Goal: Task Accomplishment & Management: Use online tool/utility

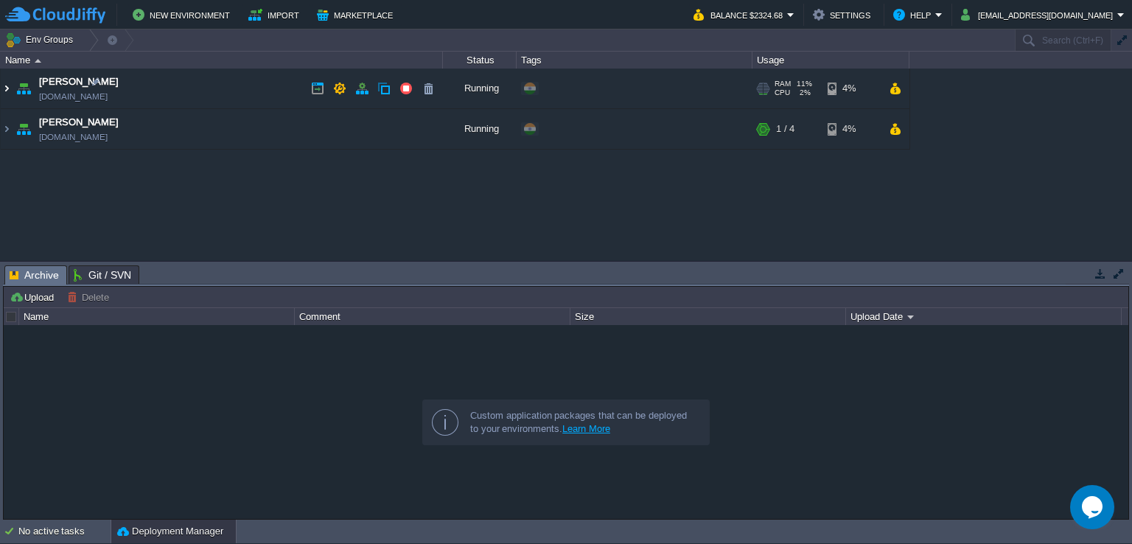
click at [7, 86] on img at bounding box center [7, 89] width 12 height 40
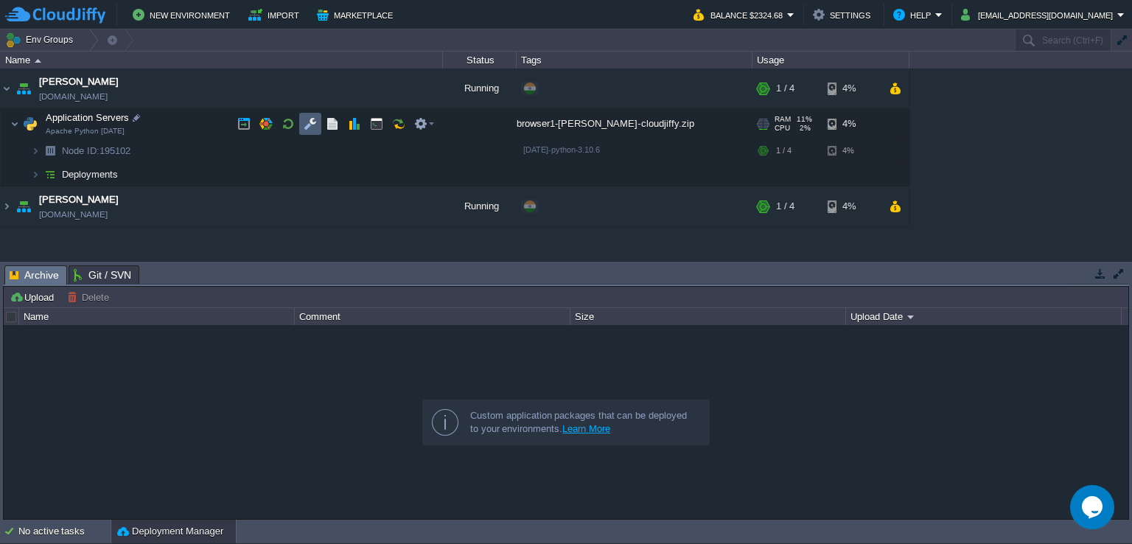
click at [309, 122] on button "button" at bounding box center [310, 123] width 13 height 13
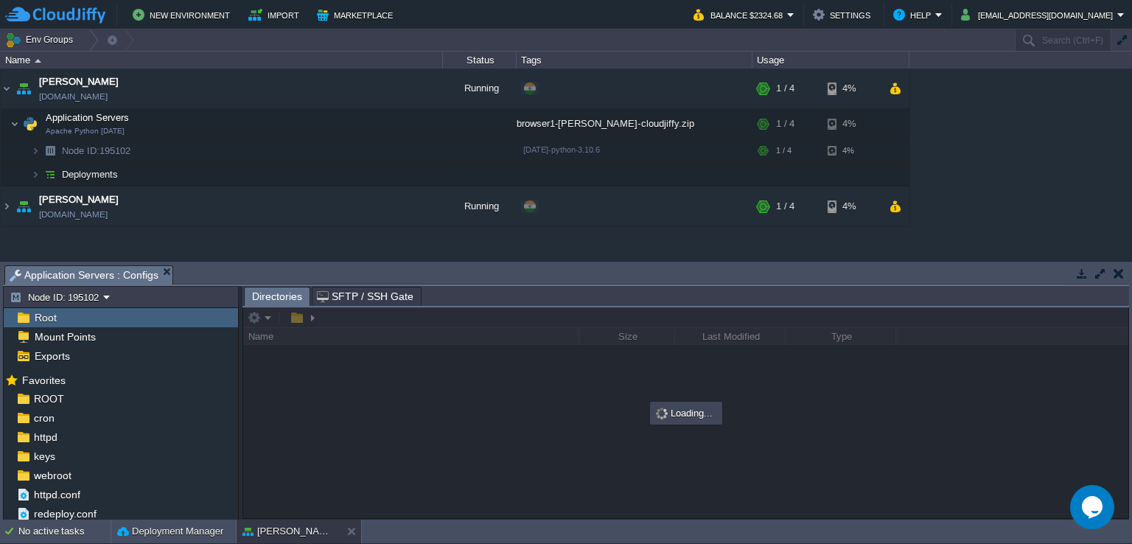
click at [1096, 270] on button "button" at bounding box center [1099, 273] width 13 height 13
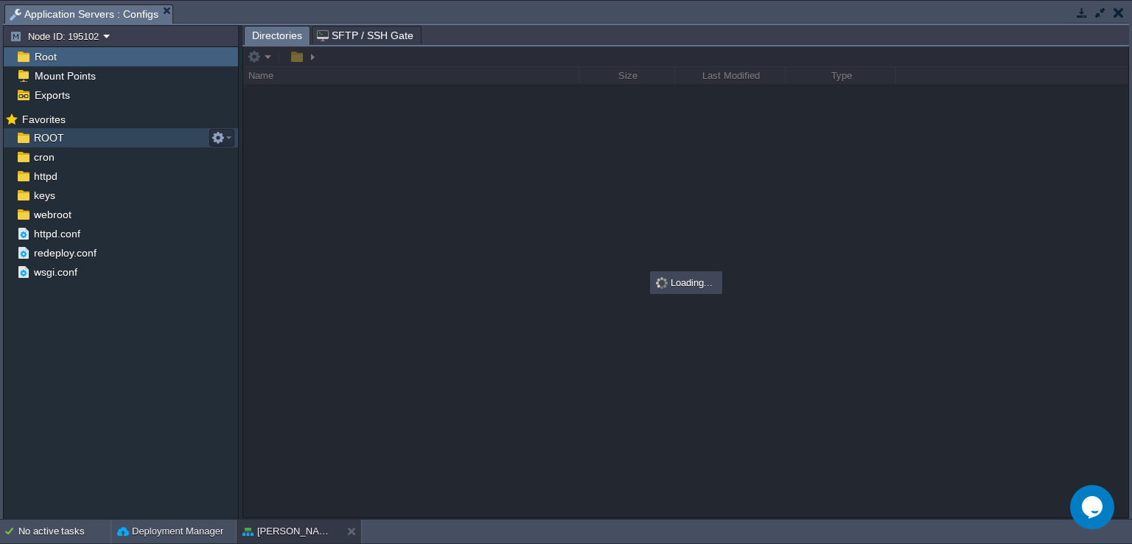
click at [53, 142] on span "ROOT" at bounding box center [48, 137] width 35 height 13
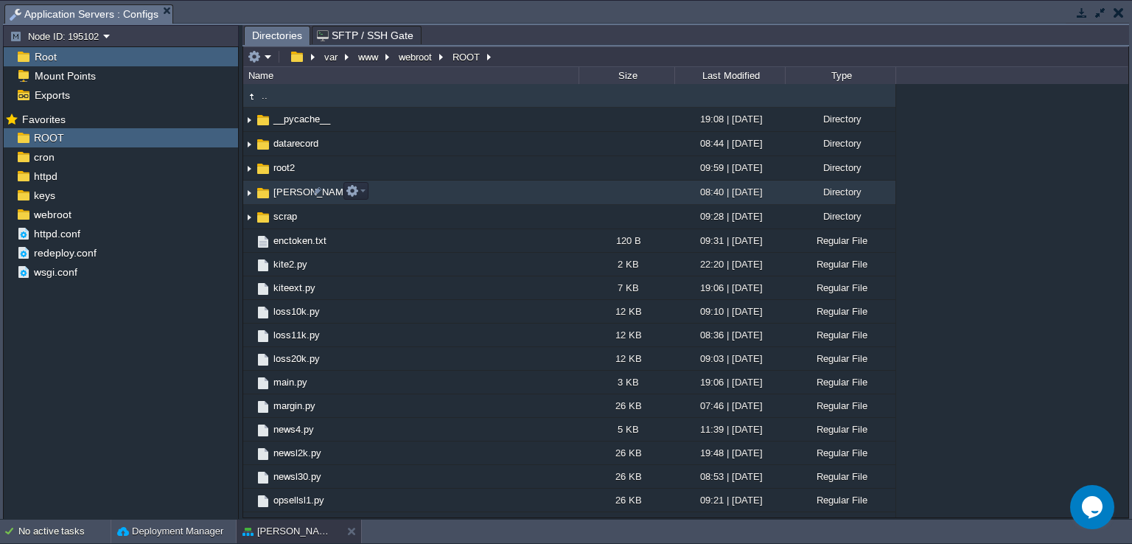
click at [246, 194] on img at bounding box center [249, 192] width 12 height 23
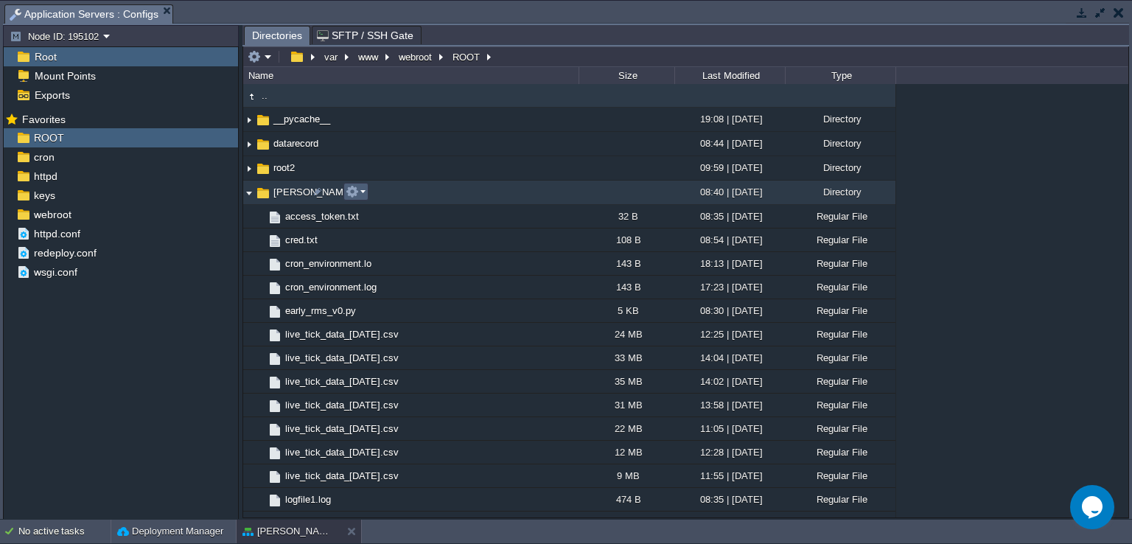
click at [357, 195] on button "button" at bounding box center [352, 191] width 13 height 13
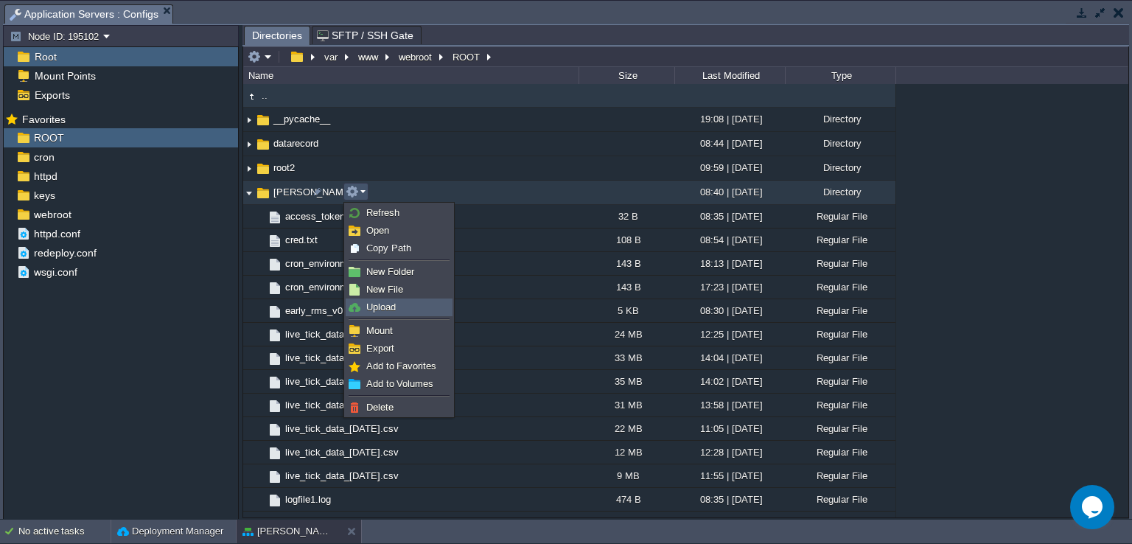
click at [395, 309] on link "Upload" at bounding box center [398, 307] width 105 height 16
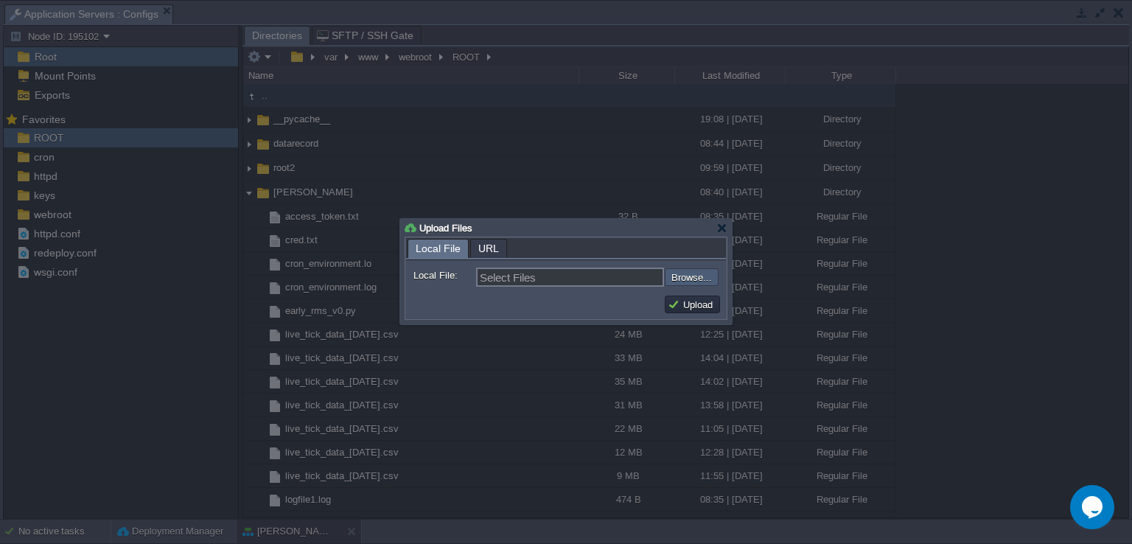
click at [699, 280] on input "file" at bounding box center [625, 277] width 186 height 18
type input "C:\fakepath\trade_engine_v15.py"
type input "trade_engine_v15.py"
click at [695, 303] on button "Upload" at bounding box center [692, 304] width 49 height 13
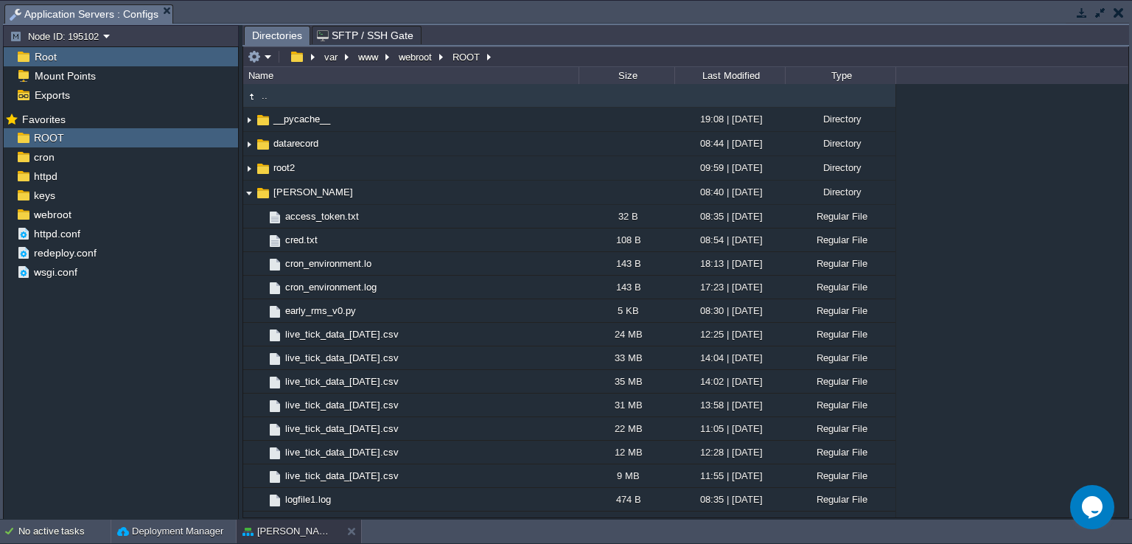
click at [1116, 15] on button "button" at bounding box center [1118, 12] width 10 height 13
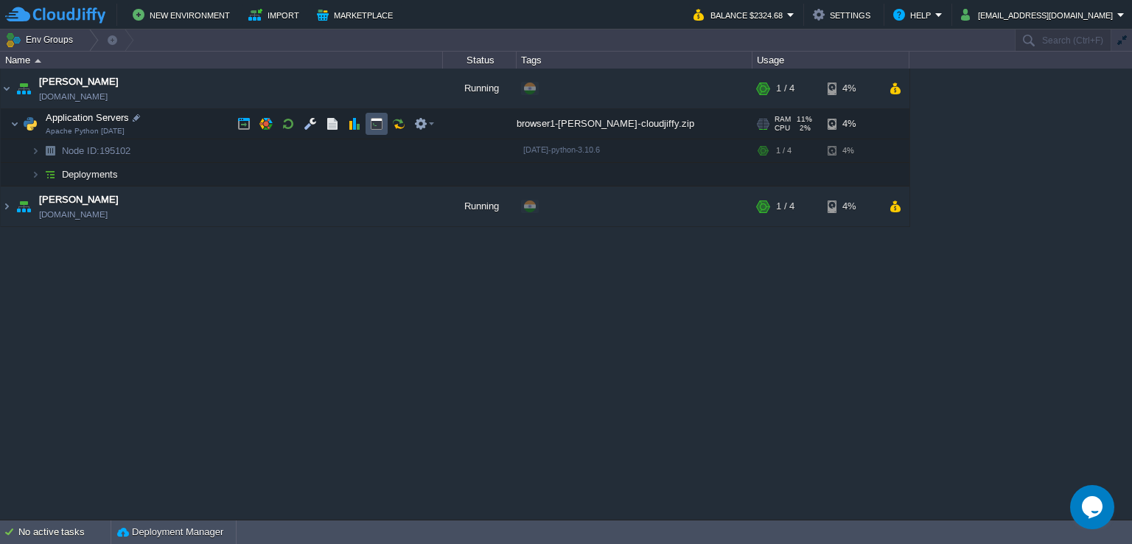
click at [379, 122] on button "button" at bounding box center [376, 123] width 13 height 13
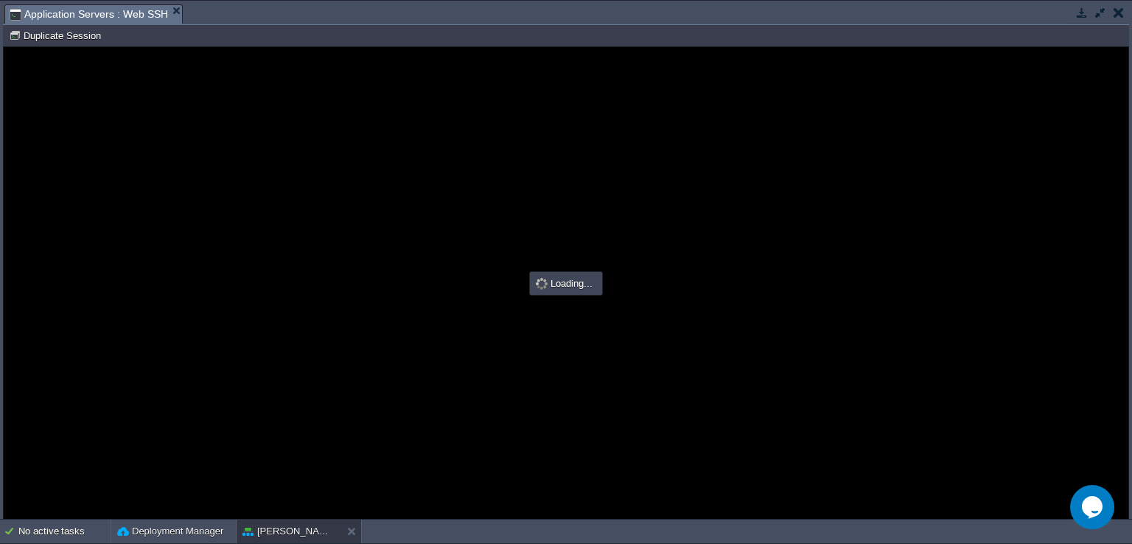
type input "#000000"
